Goal: Information Seeking & Learning: Learn about a topic

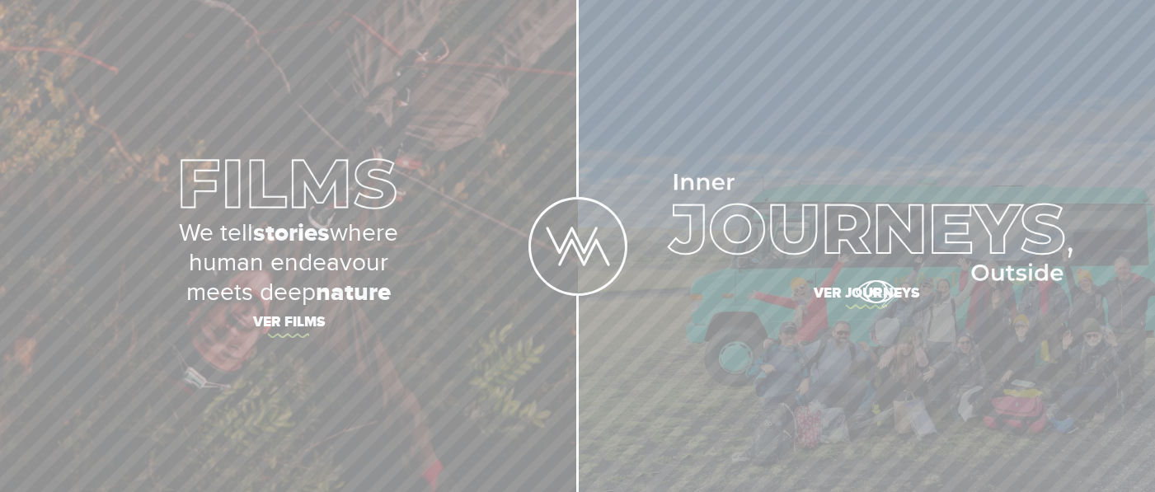
click at [875, 291] on span "Ver journeys" at bounding box center [866, 296] width 577 height 35
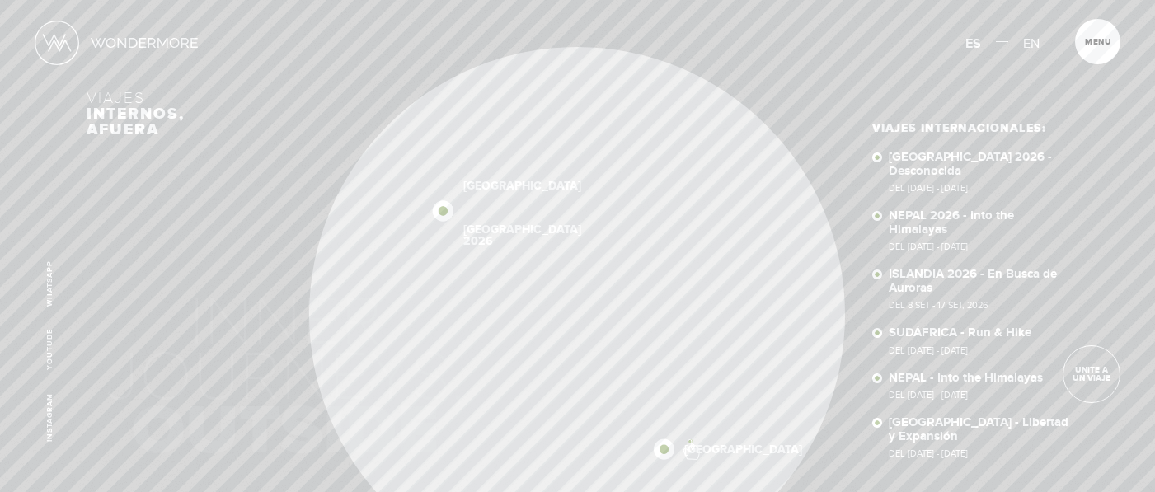
click at [690, 443] on link "[GEOGRAPHIC_DATA]" at bounding box center [743, 449] width 118 height 12
